Goal: Task Accomplishment & Management: Manage account settings

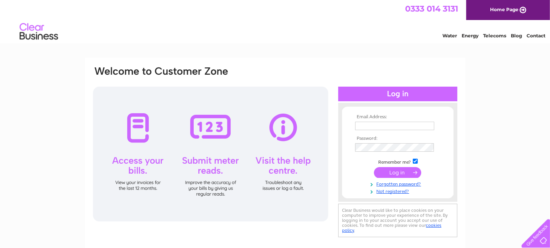
click at [373, 126] on input "text" at bounding box center [394, 126] width 79 height 8
type input "kerry@davecook-eng.co.uk"
click at [374, 167] on input "submit" at bounding box center [397, 172] width 47 height 11
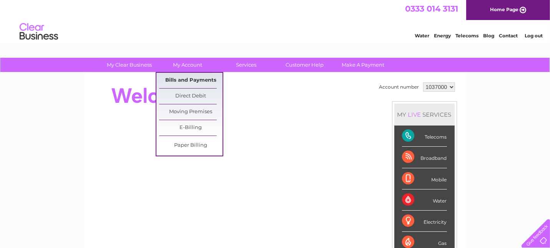
click at [187, 78] on link "Bills and Payments" at bounding box center [190, 80] width 63 height 15
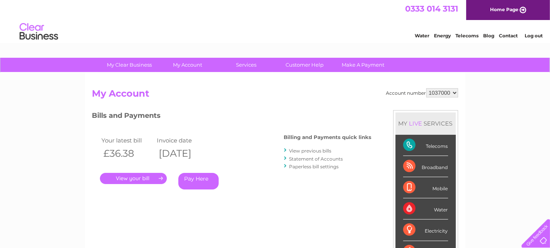
click at [140, 178] on link "." at bounding box center [133, 178] width 67 height 11
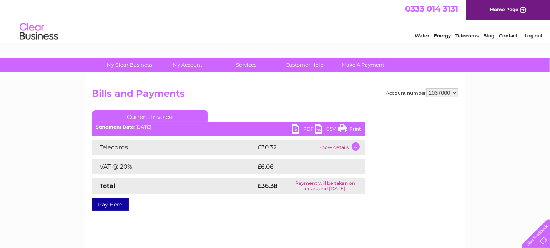
click at [307, 128] on link "PDF" at bounding box center [303, 129] width 23 height 11
